Goal: Find specific page/section: Find specific page/section

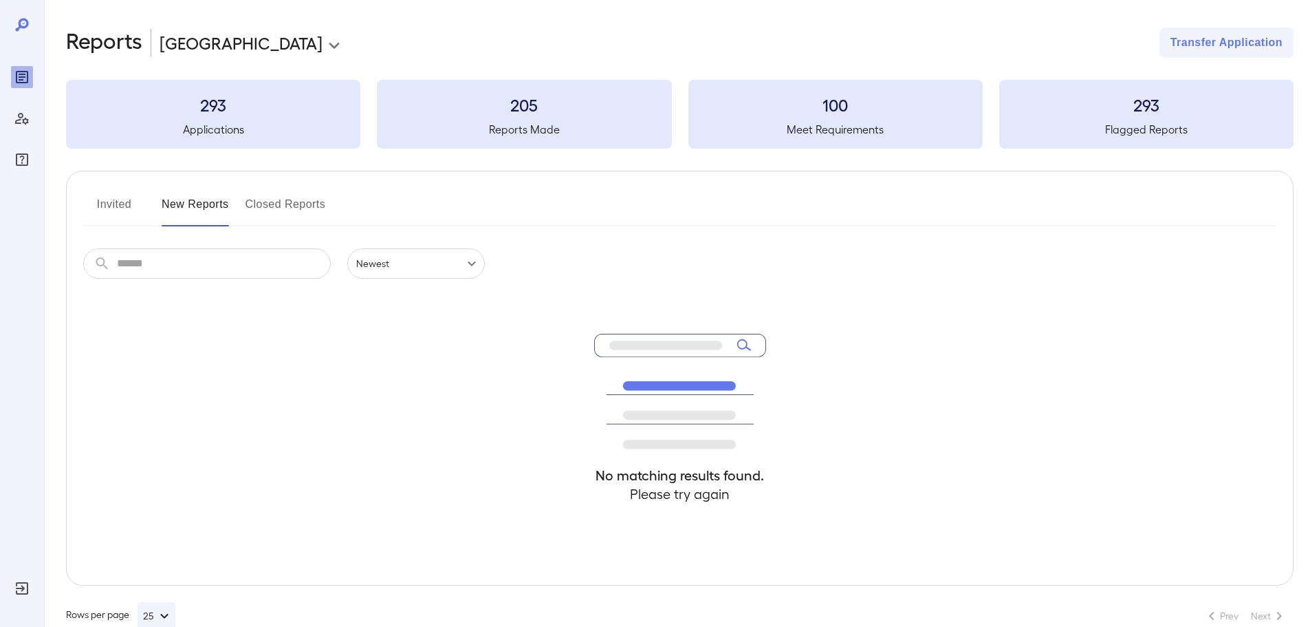
click at [101, 214] on button "Invited" at bounding box center [114, 209] width 62 height 33
click at [110, 213] on button "Invited" at bounding box center [114, 209] width 62 height 33
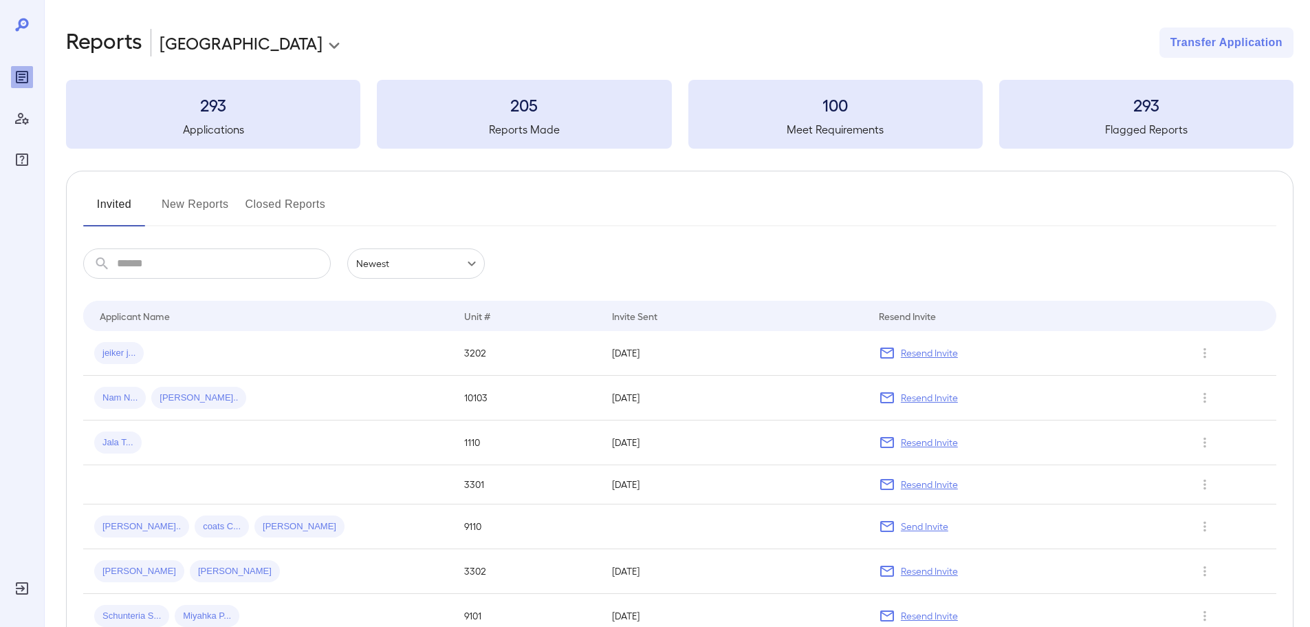
click at [110, 213] on button "Invited" at bounding box center [114, 209] width 62 height 33
click at [193, 204] on button "New Reports" at bounding box center [195, 209] width 67 height 33
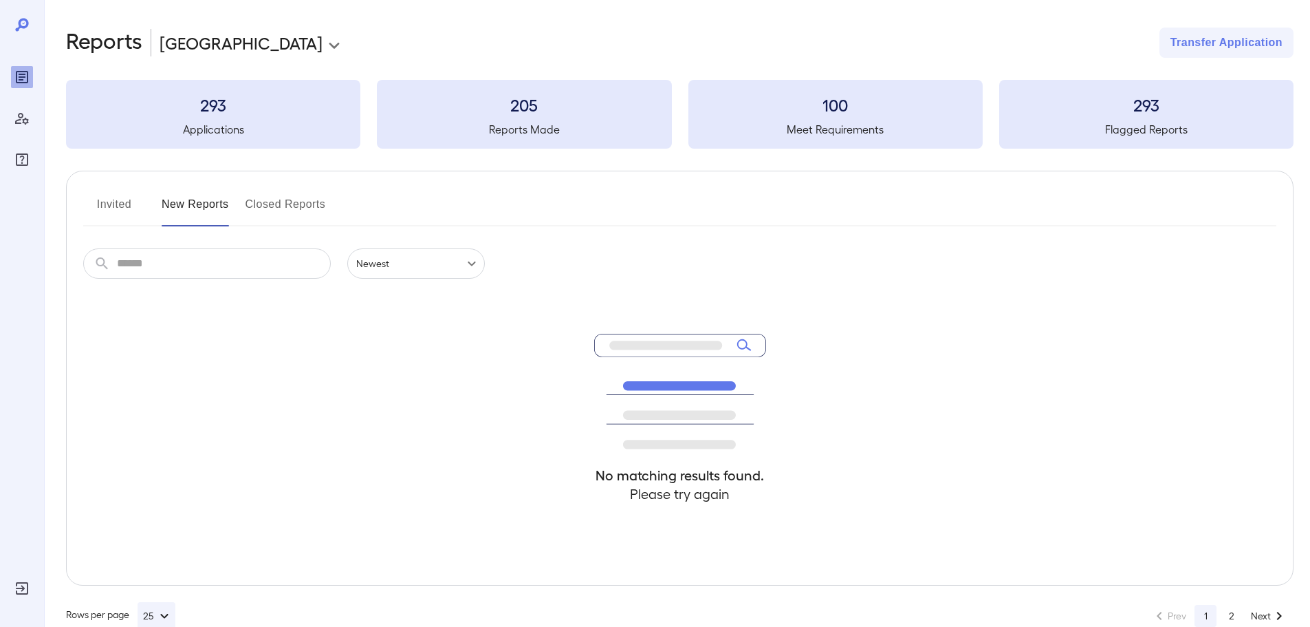
click at [190, 216] on button "New Reports" at bounding box center [195, 209] width 67 height 33
drag, startPoint x: 194, startPoint y: 218, endPoint x: 190, endPoint y: 208, distance: 10.5
click at [193, 217] on button "New Reports" at bounding box center [195, 209] width 67 height 33
click at [190, 208] on button "New Reports" at bounding box center [195, 209] width 67 height 33
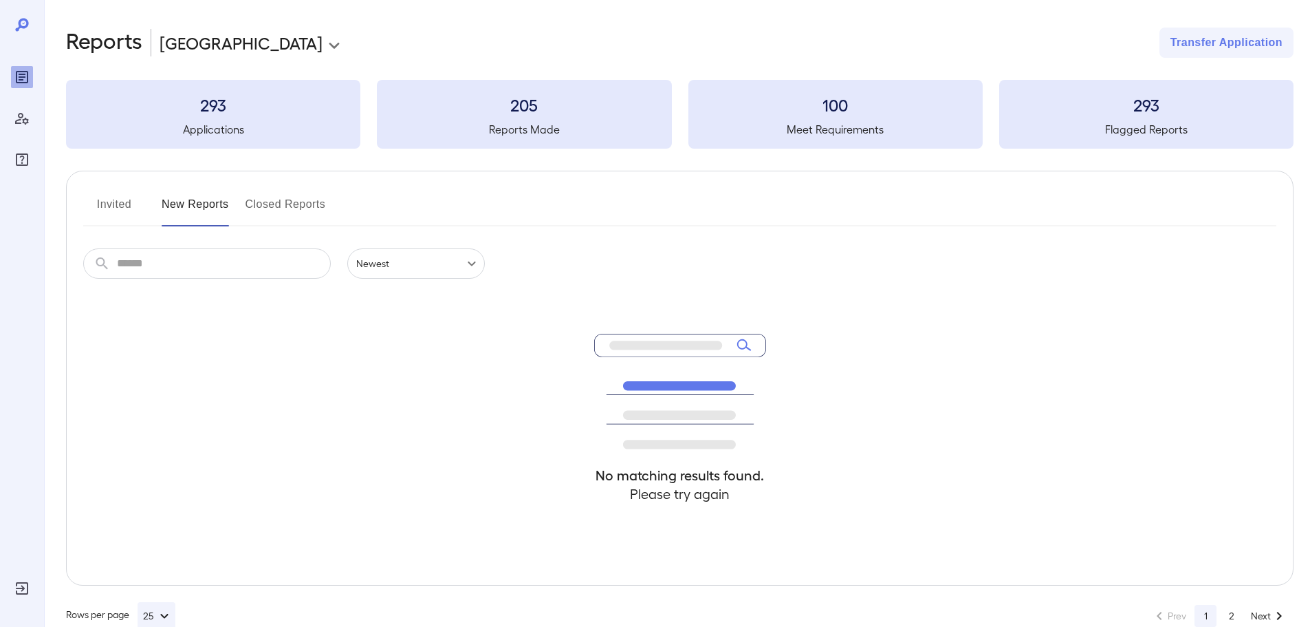
click at [190, 208] on button "New Reports" at bounding box center [195, 209] width 67 height 33
